Goal: Navigation & Orientation: Find specific page/section

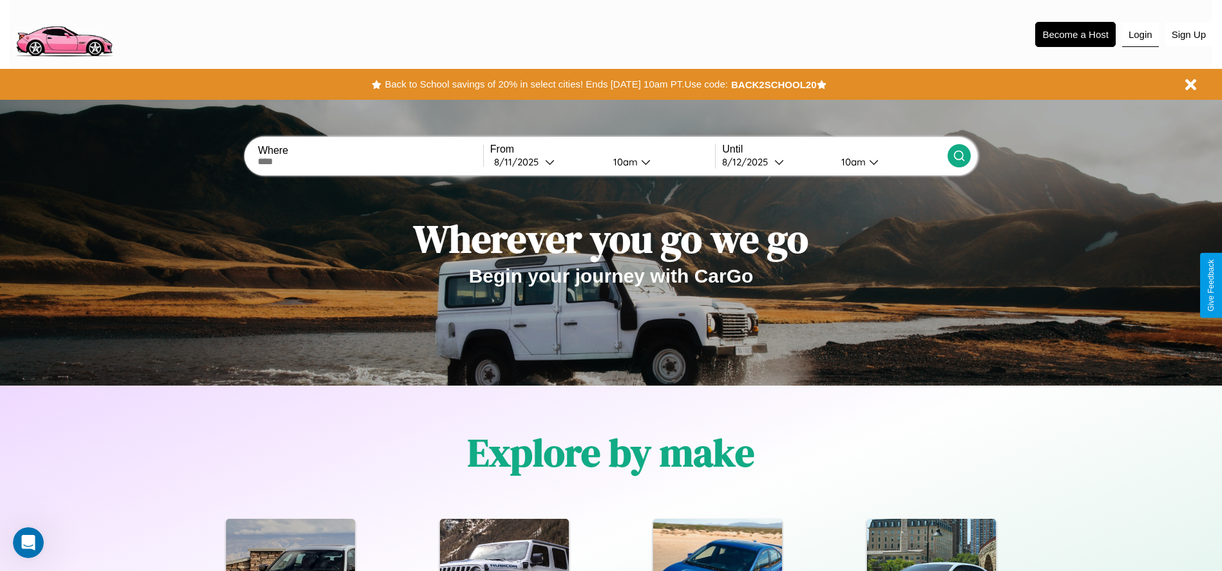
click at [1140, 34] on button "Login" at bounding box center [1140, 35] width 37 height 24
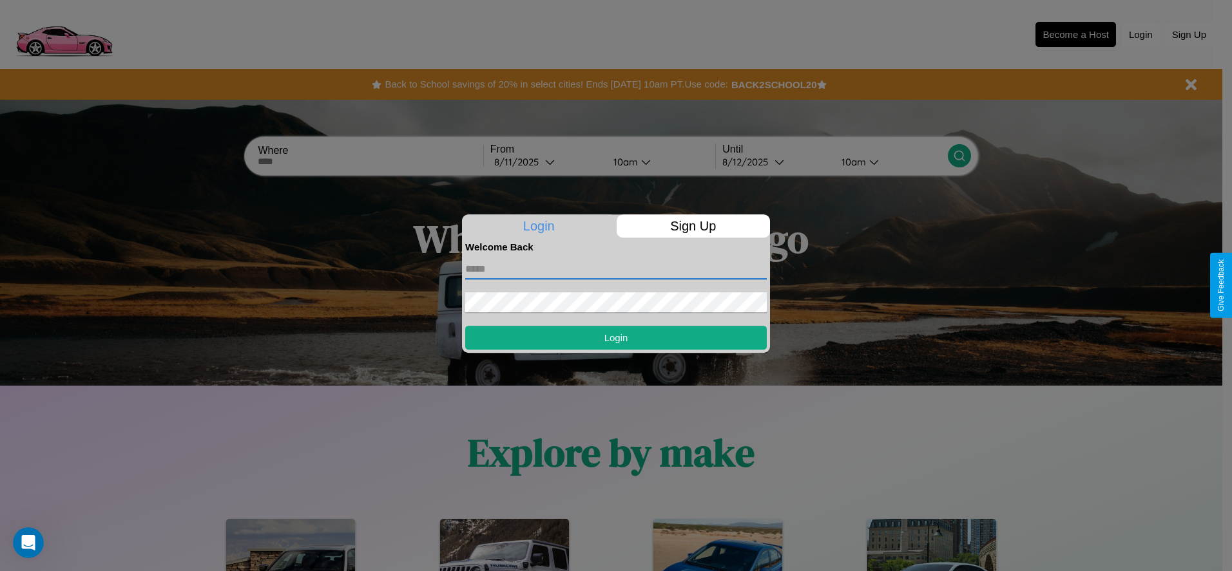
click at [616, 269] on input "text" at bounding box center [616, 269] width 302 height 21
type input "**********"
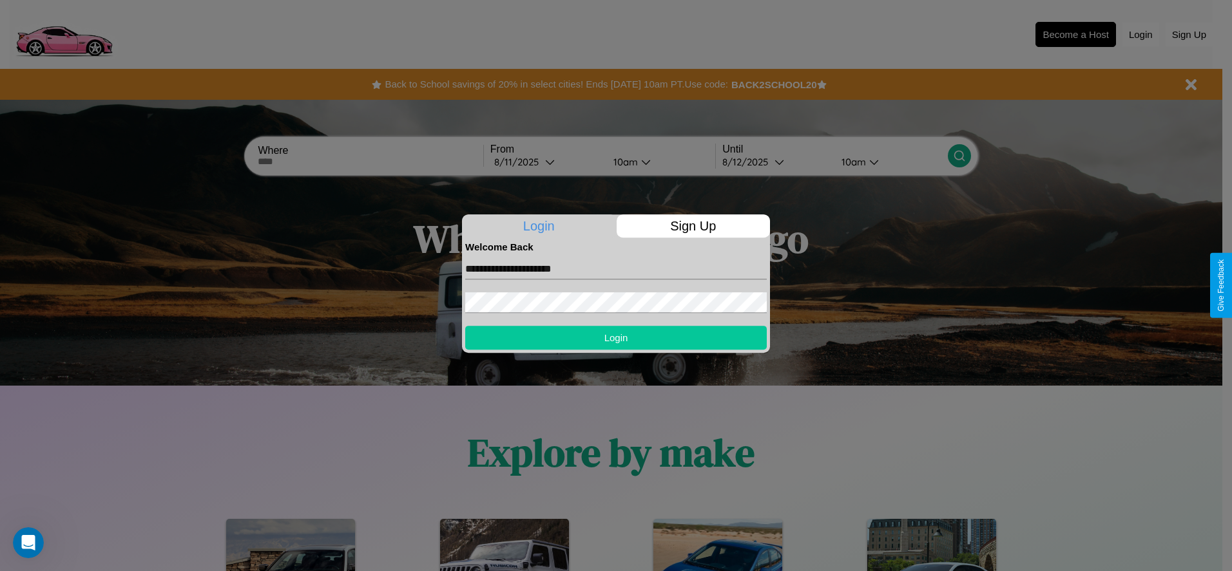
click at [616, 338] on button "Login" at bounding box center [616, 338] width 302 height 24
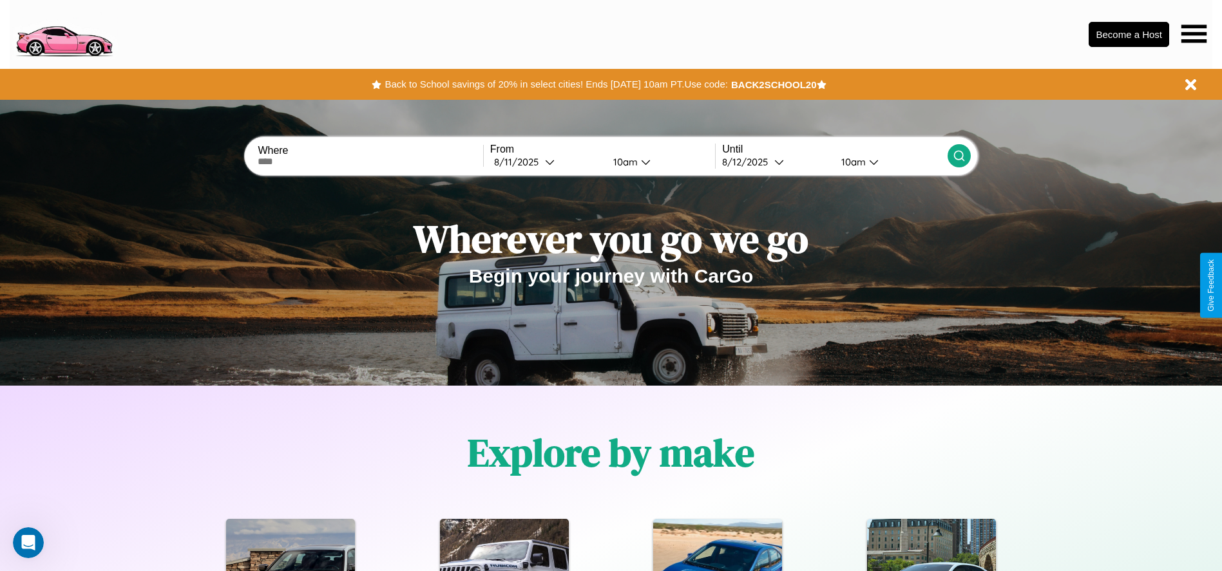
click at [1194, 34] on icon at bounding box center [1194, 33] width 25 height 18
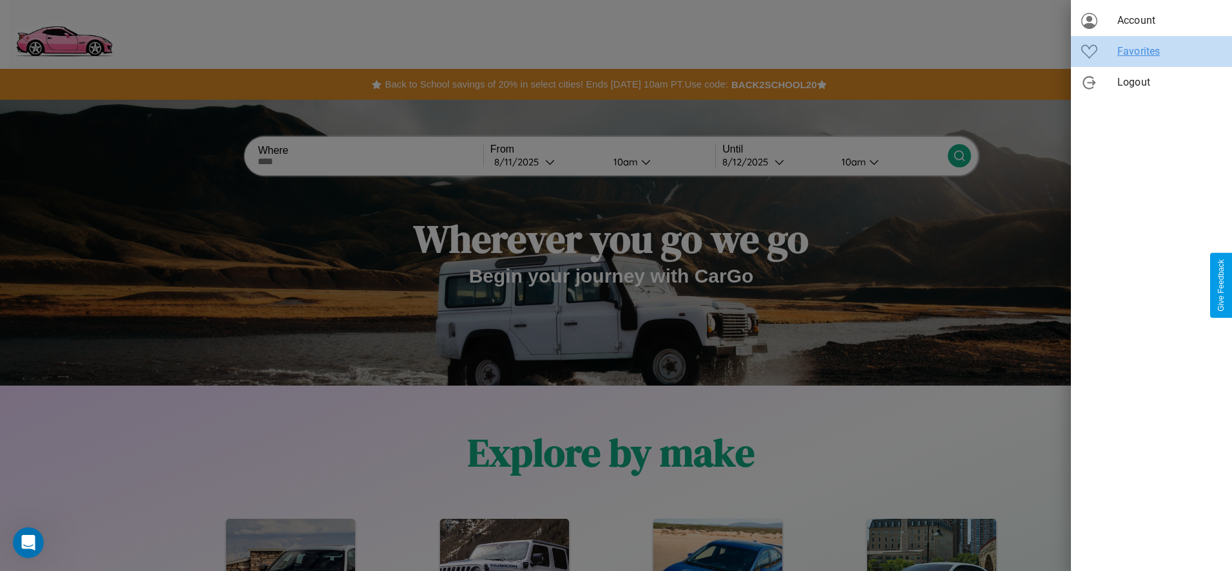
click at [1151, 52] on span "Favorites" at bounding box center [1169, 51] width 104 height 15
